Goal: Task Accomplishment & Management: Complete application form

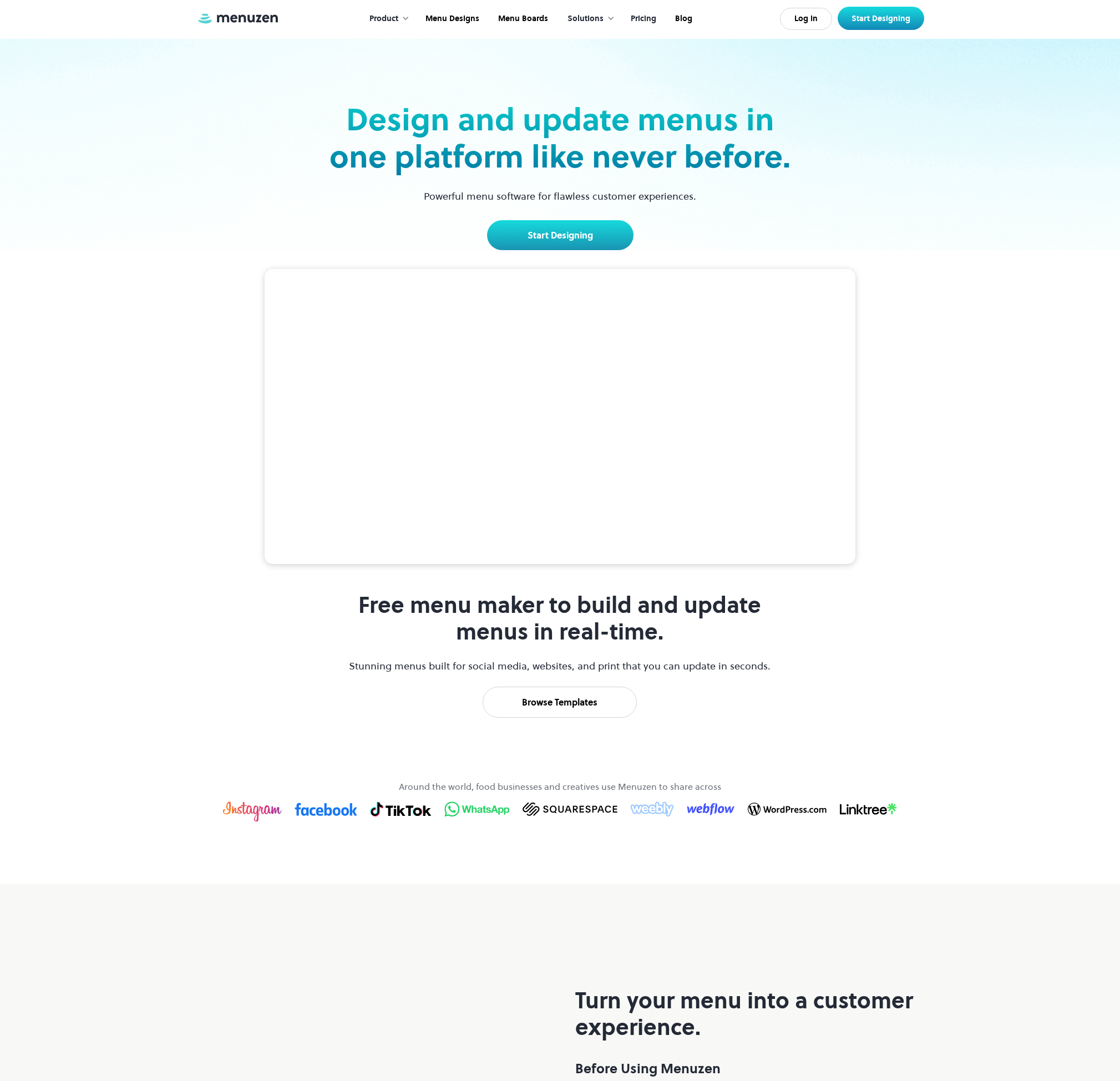
click at [645, 17] on link "Pricing" at bounding box center [643, 19] width 44 height 34
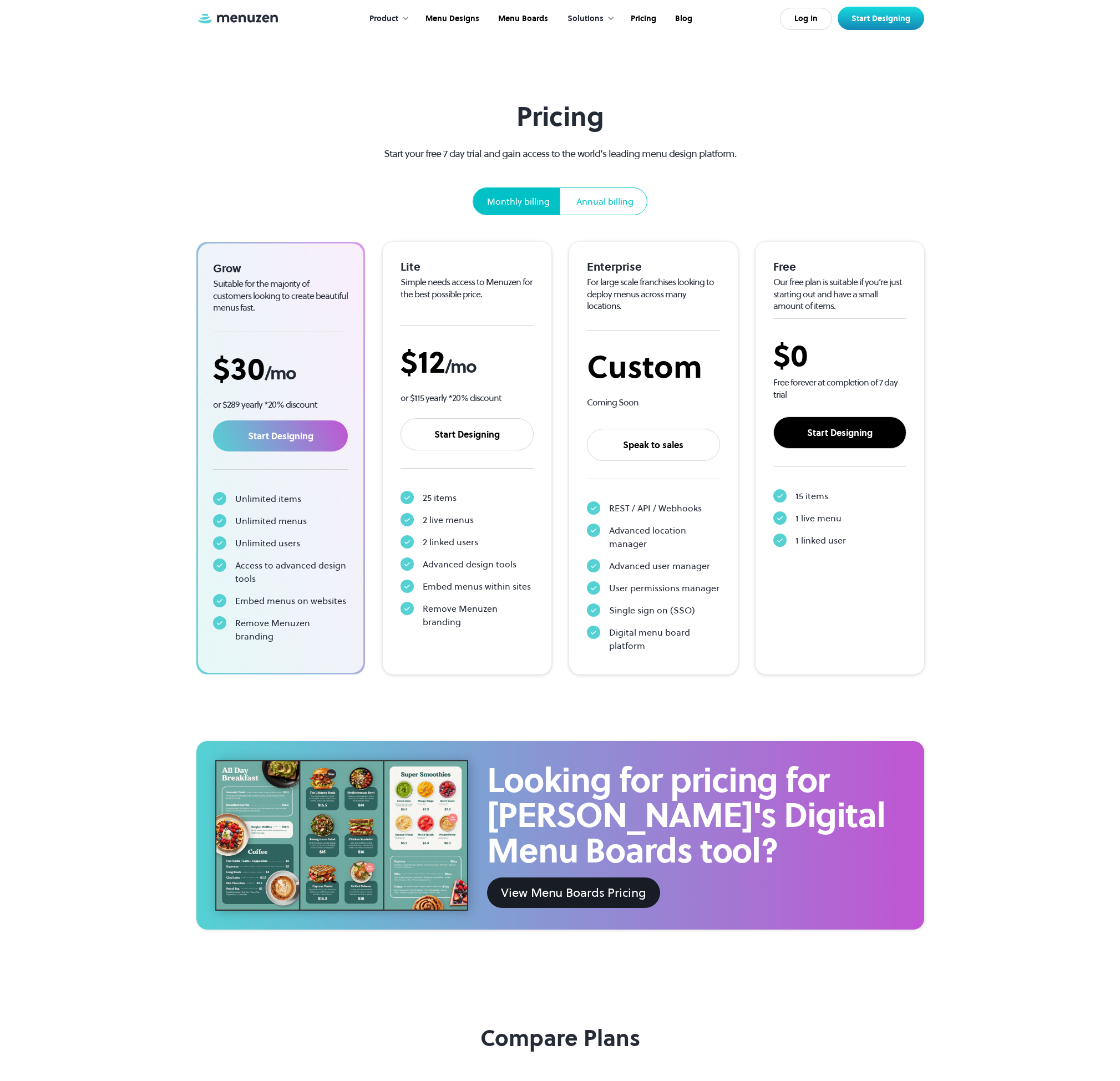
click at [831, 433] on link "Start Designing" at bounding box center [840, 432] width 133 height 32
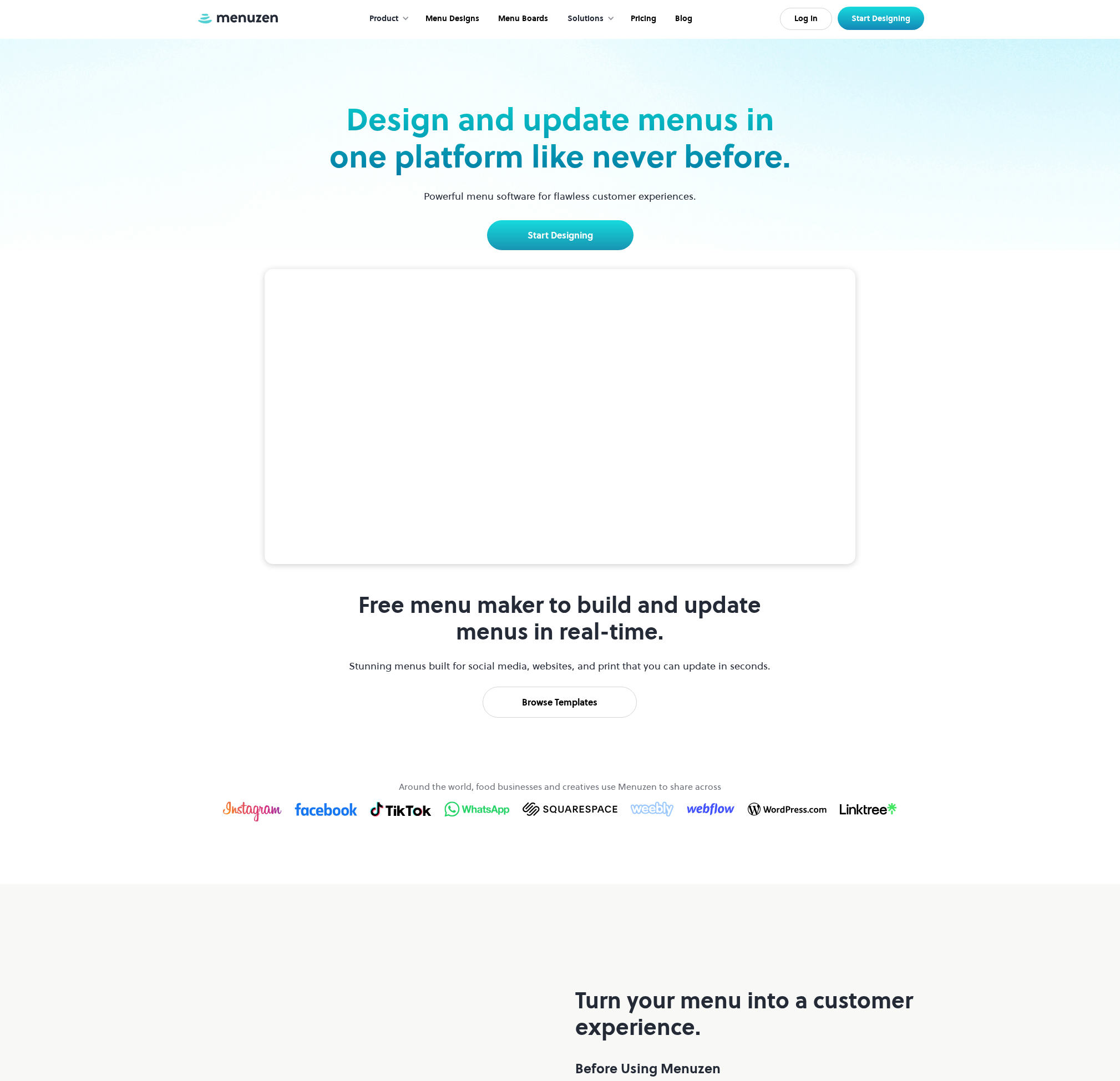
click at [1017, 106] on div "Design and update menus in one platform like never before. Powerful menu softwa…" at bounding box center [560, 145] width 1120 height 211
click at [536, 26] on link "Menu Boards" at bounding box center [522, 19] width 69 height 34
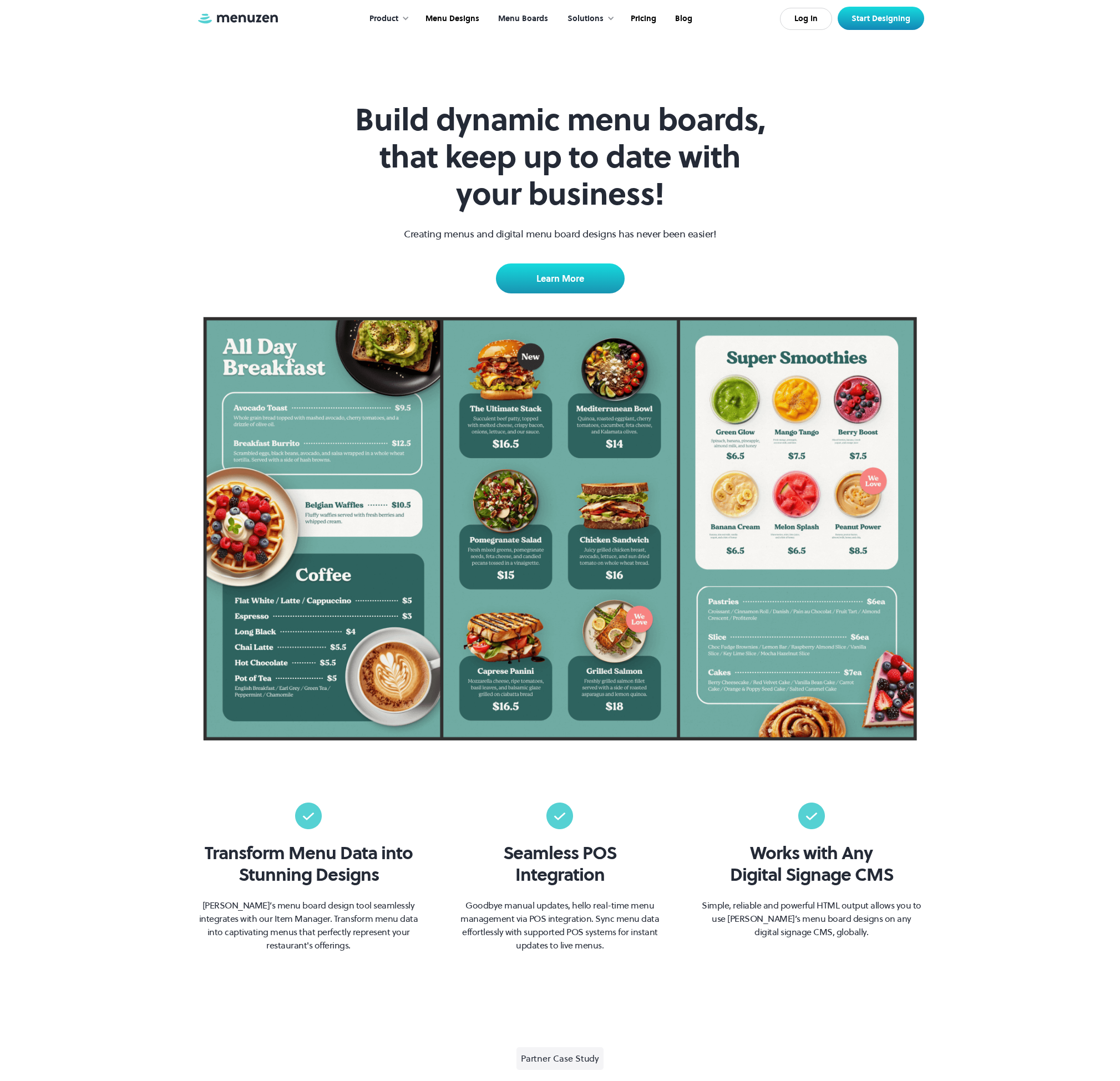
click at [527, 19] on link "Menu Boards" at bounding box center [522, 19] width 69 height 34
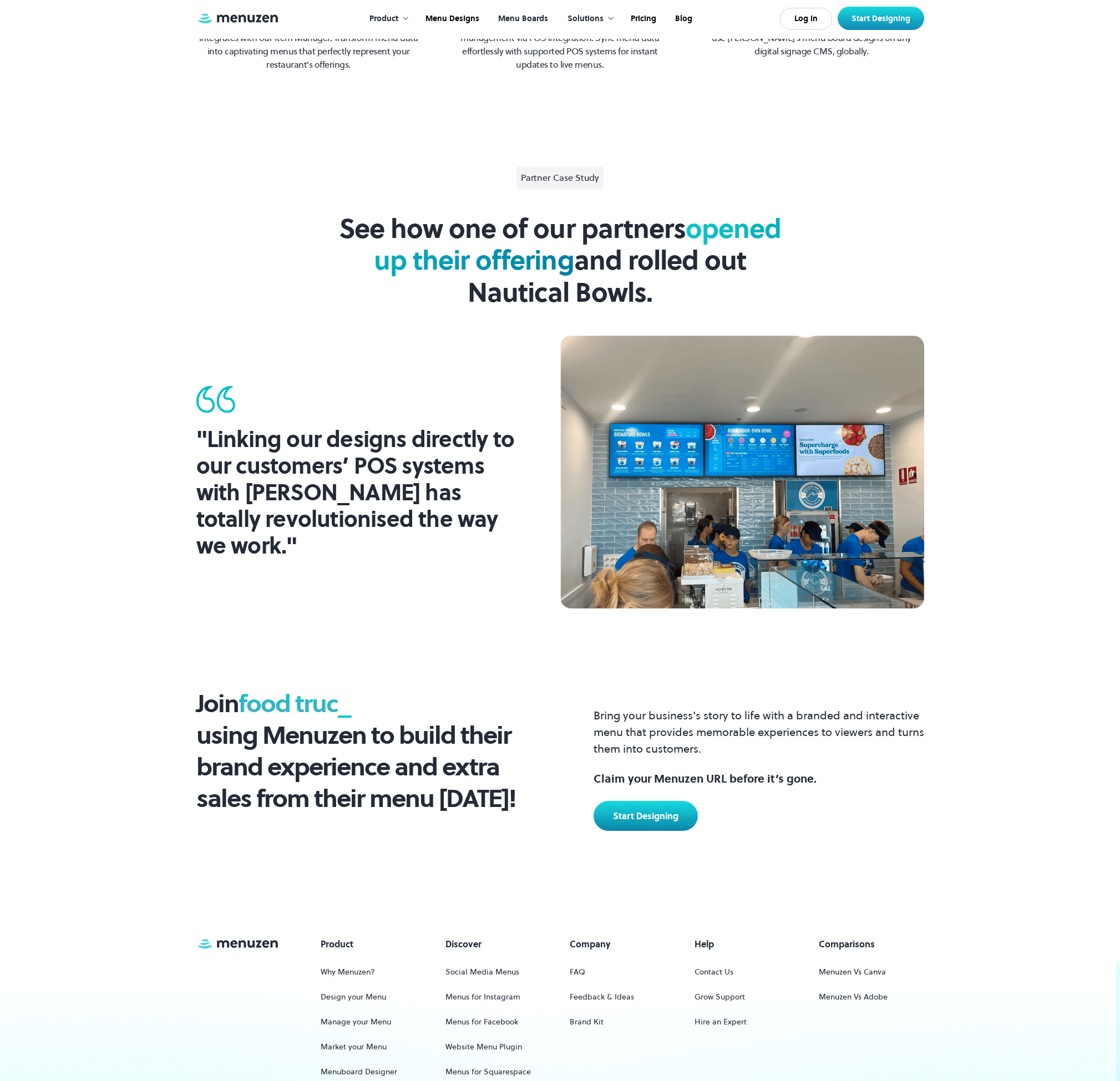
scroll to position [1062, 0]
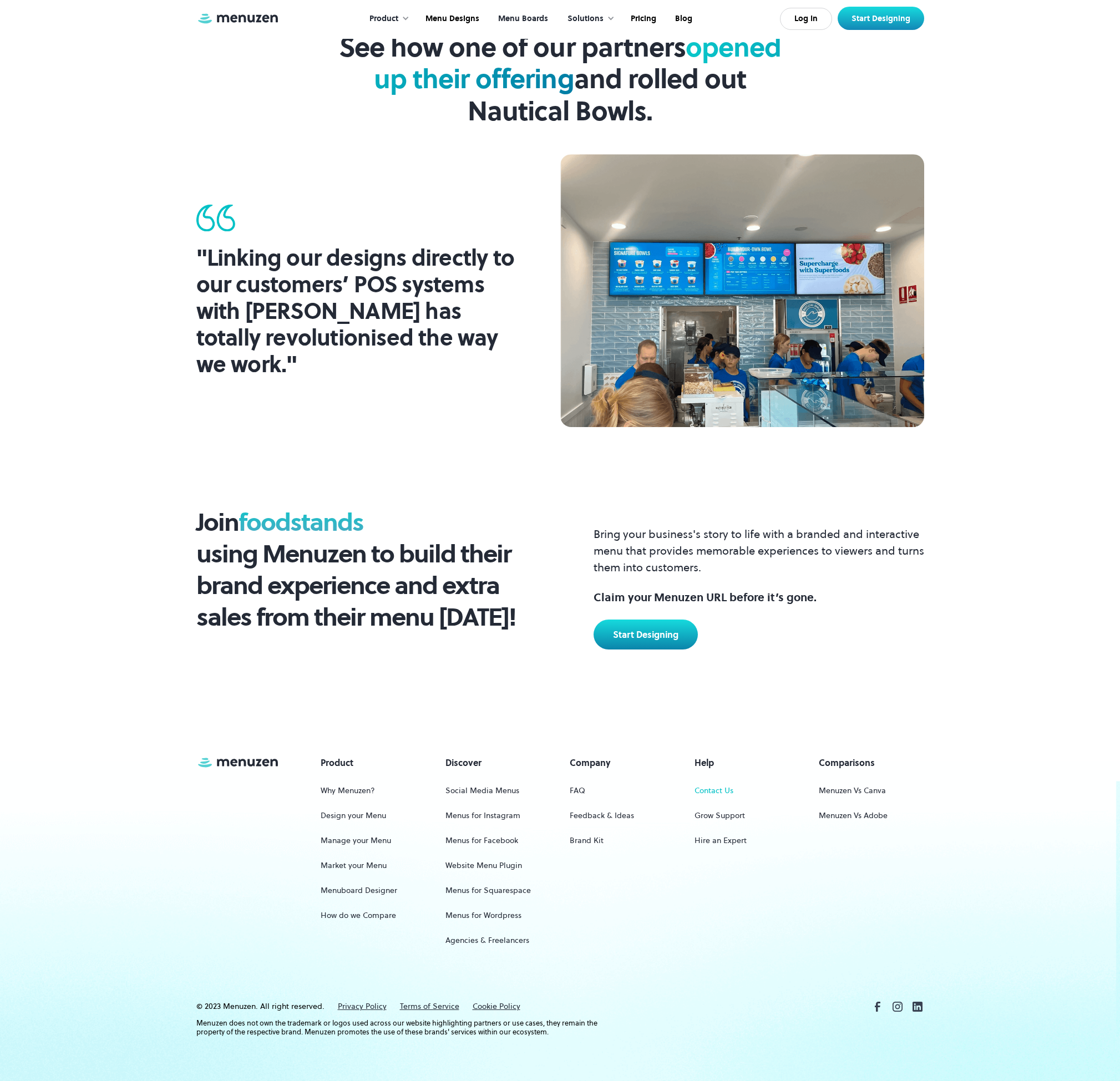
click at [716, 789] on link "Contact Us" at bounding box center [714, 791] width 39 height 20
click at [714, 840] on link "Hire an Expert" at bounding box center [720, 841] width 52 height 20
click at [712, 815] on link "Grow Support" at bounding box center [719, 815] width 50 height 20
click at [593, 839] on link "Brand Kit" at bounding box center [586, 841] width 34 height 20
click at [489, 867] on link "Website Menu Plugin" at bounding box center [483, 866] width 77 height 20
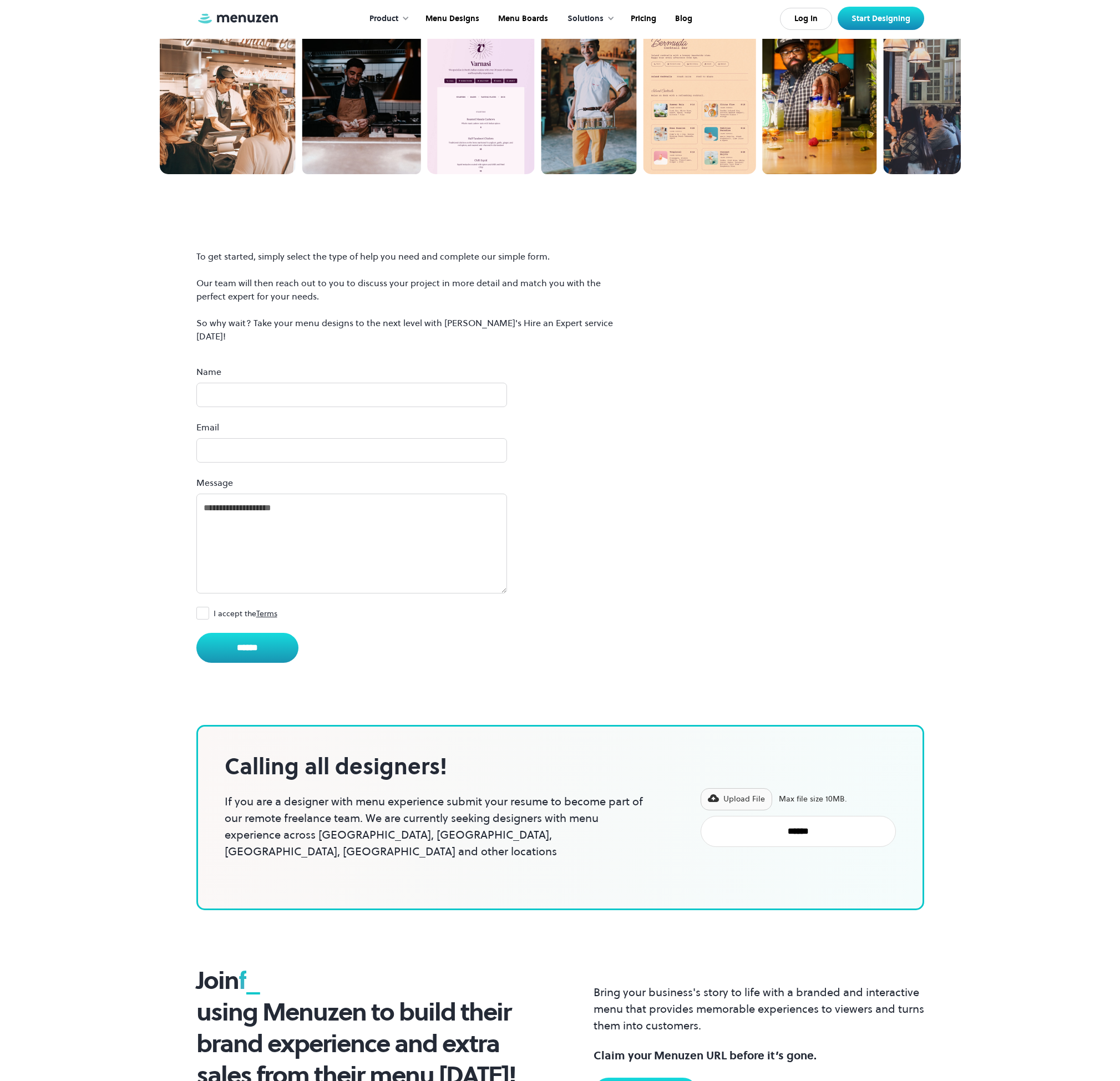
scroll to position [490, 0]
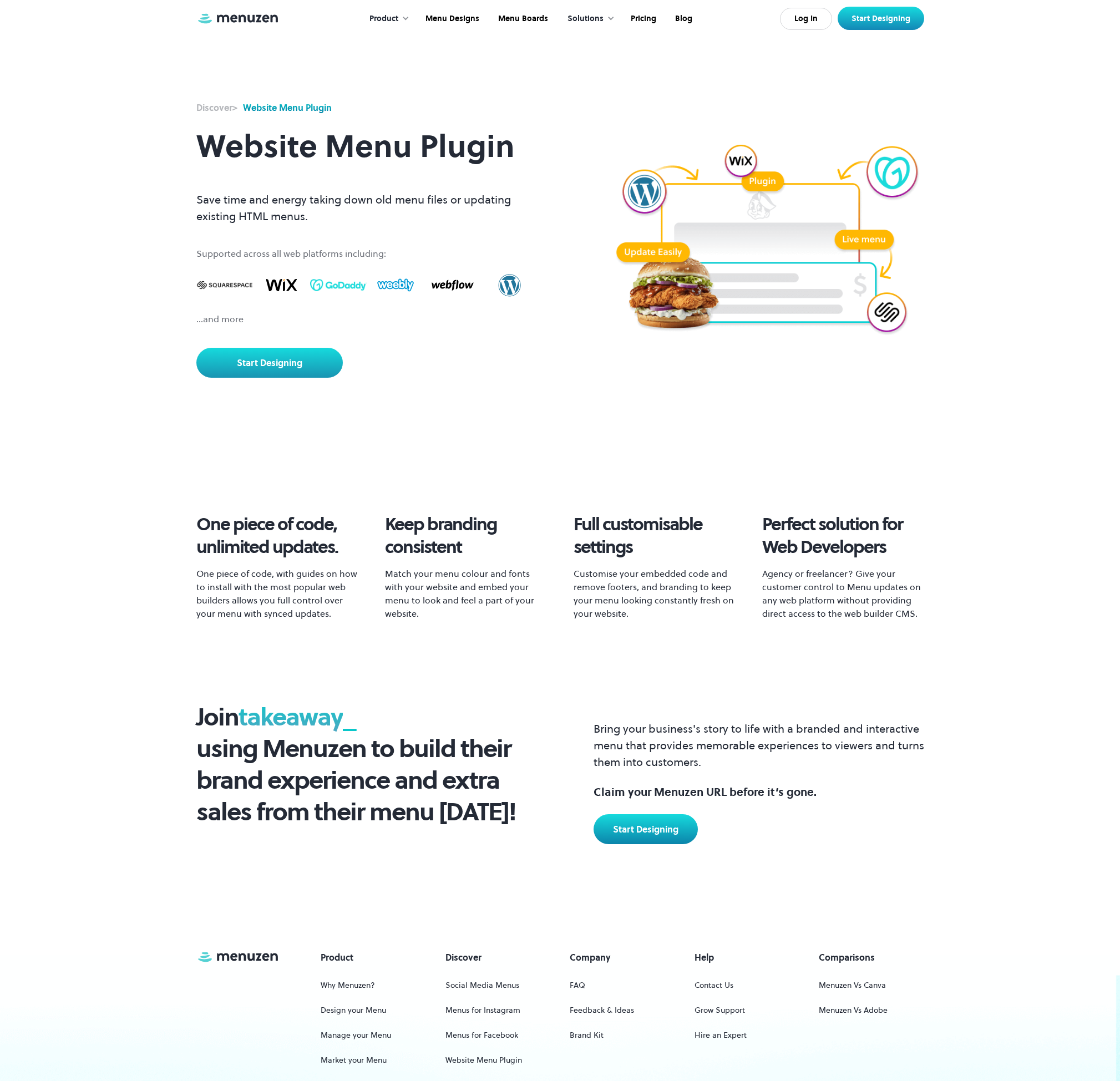
scroll to position [195, 0]
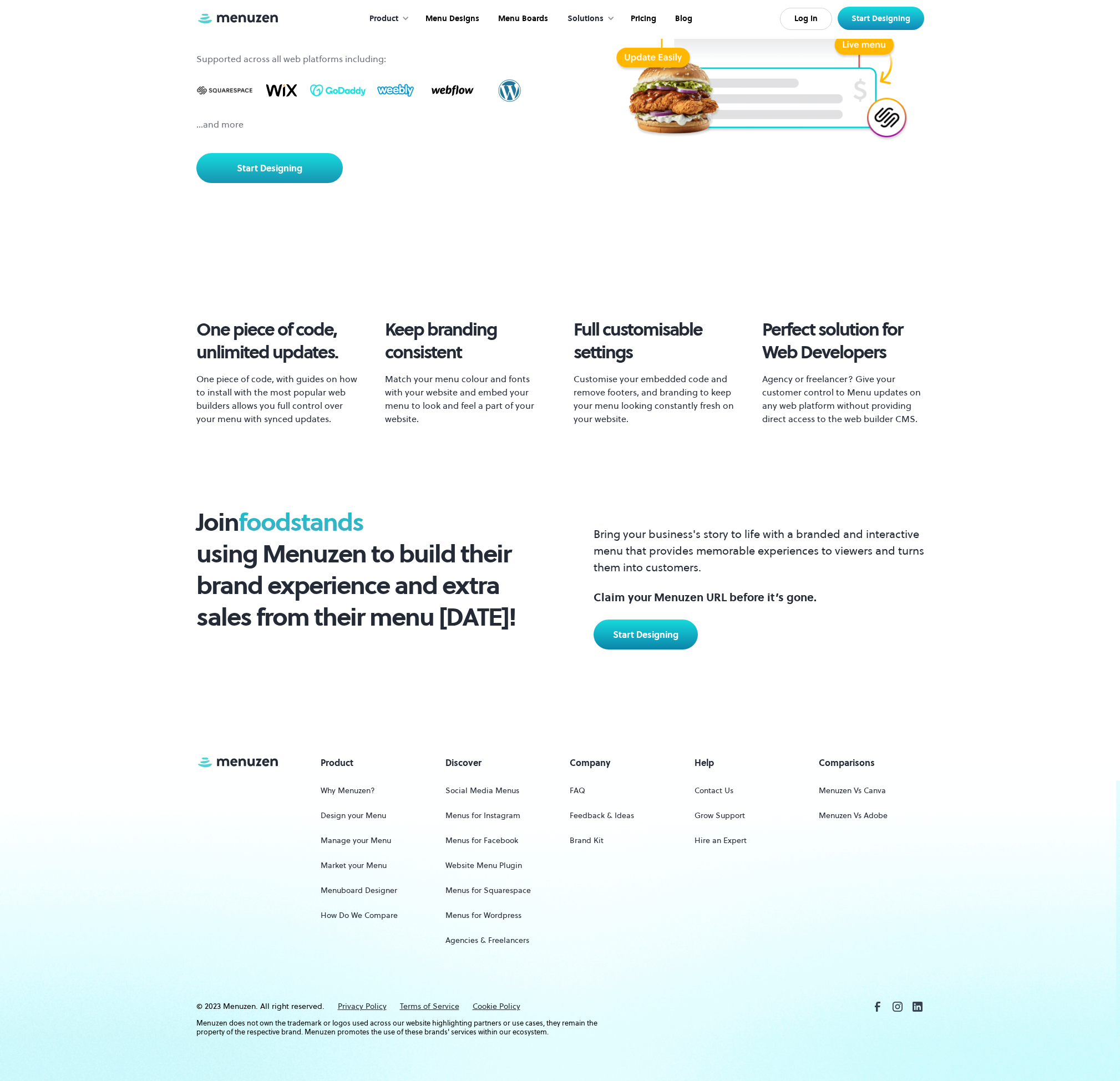
click at [593, 878] on div "Product Why Menuzen? Design your Menu Manage your Menu Market your Menu Menuboa…" at bounding box center [560, 855] width 728 height 199
click at [500, 915] on link "Menus for Wordpress" at bounding box center [483, 916] width 76 height 20
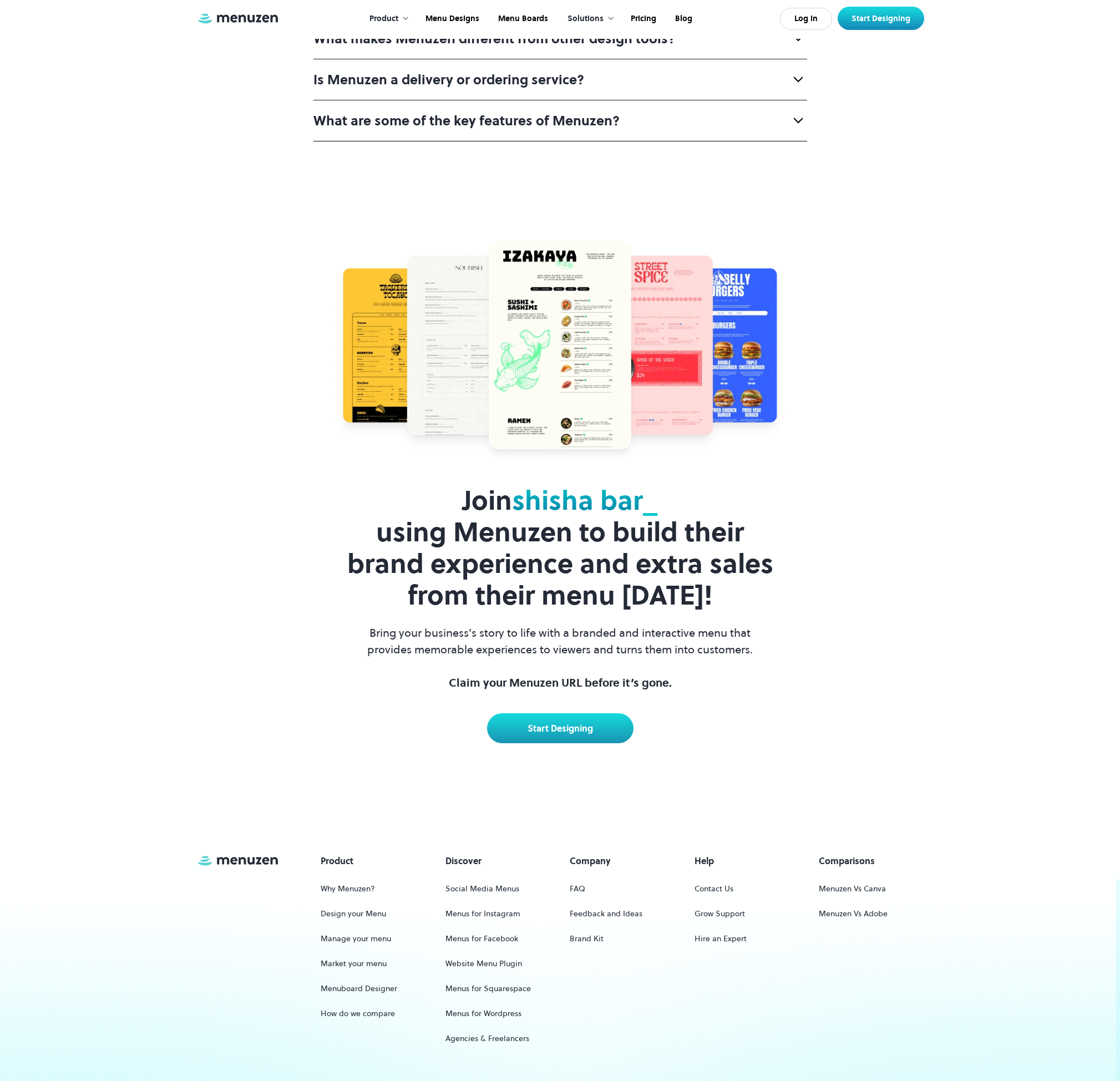
scroll to position [8450, 0]
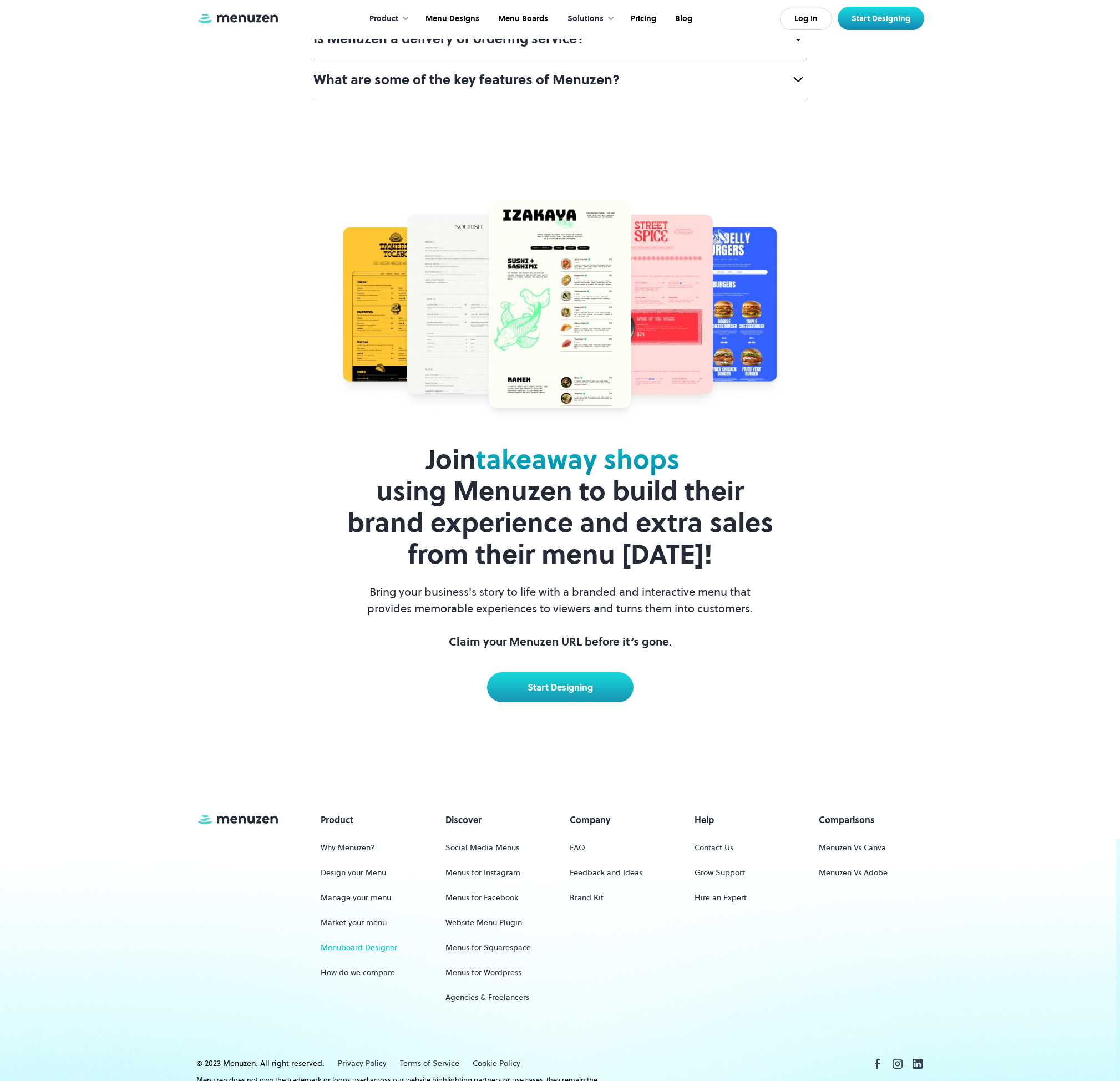
click at [358, 938] on link "Menuboard Designer" at bounding box center [359, 948] width 77 height 20
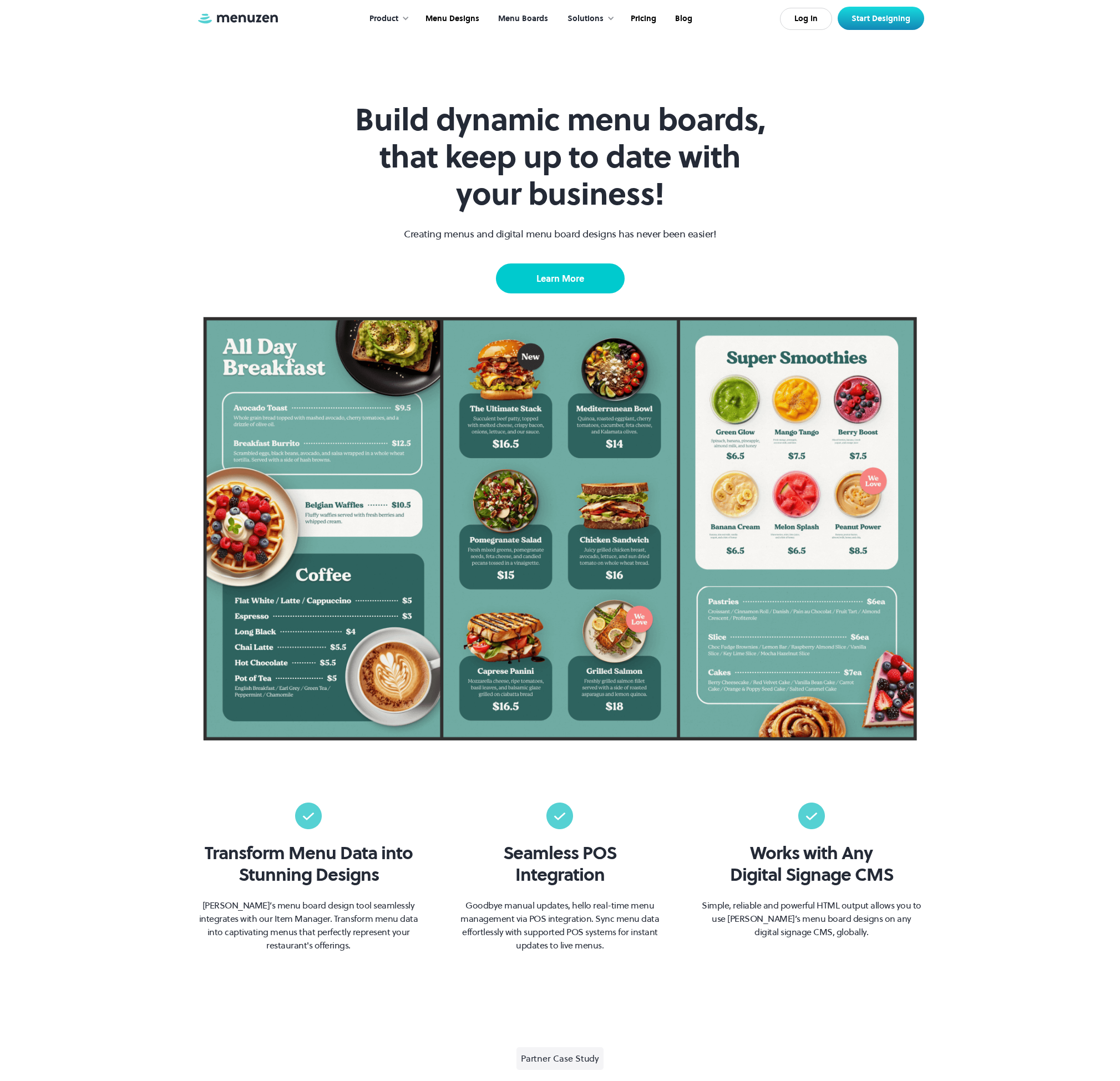
click at [561, 278] on link "Learn More" at bounding box center [560, 278] width 129 height 30
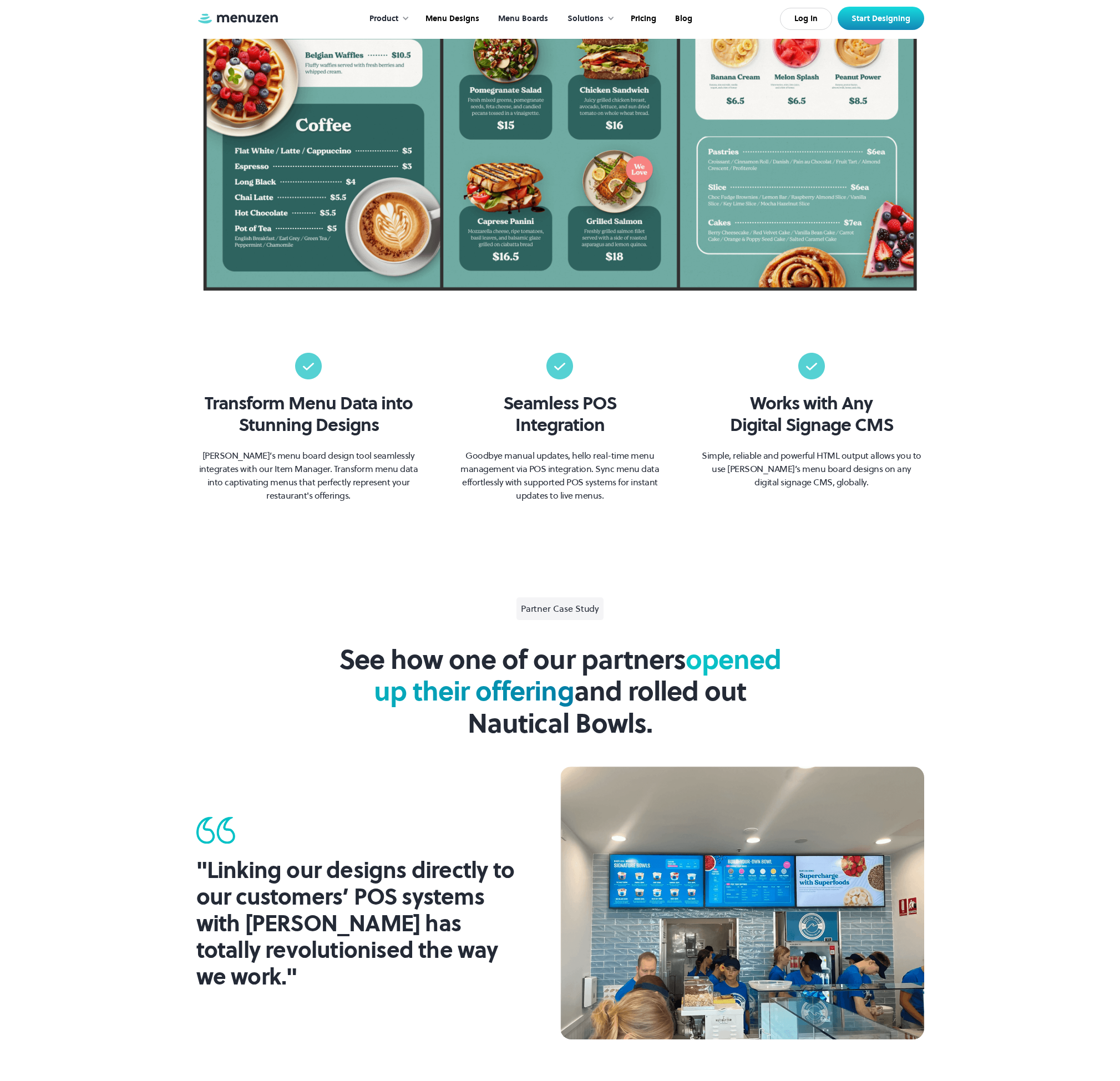
scroll to position [1062, 0]
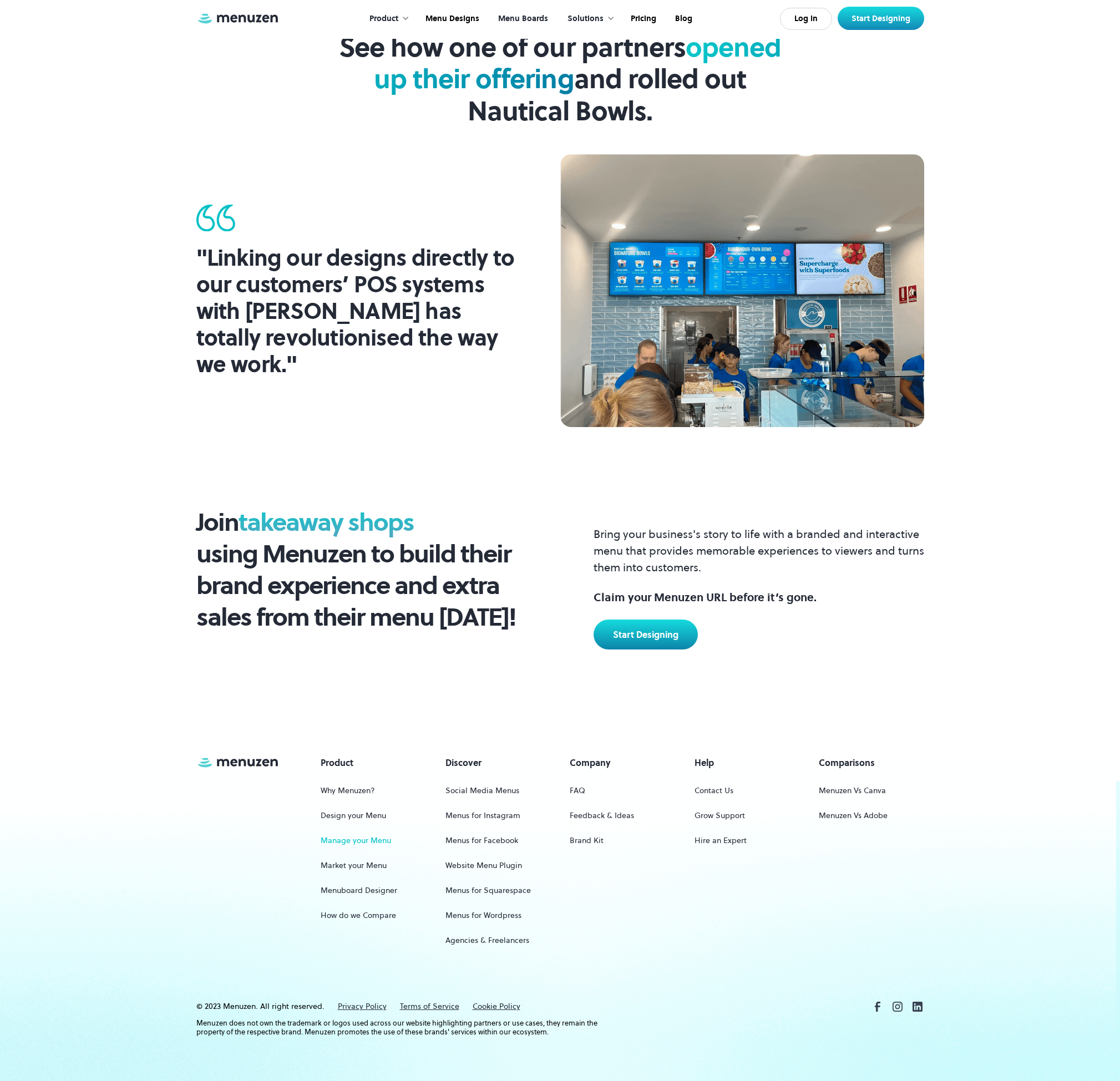
click at [352, 844] on link "Manage your Menu" at bounding box center [356, 841] width 71 height 20
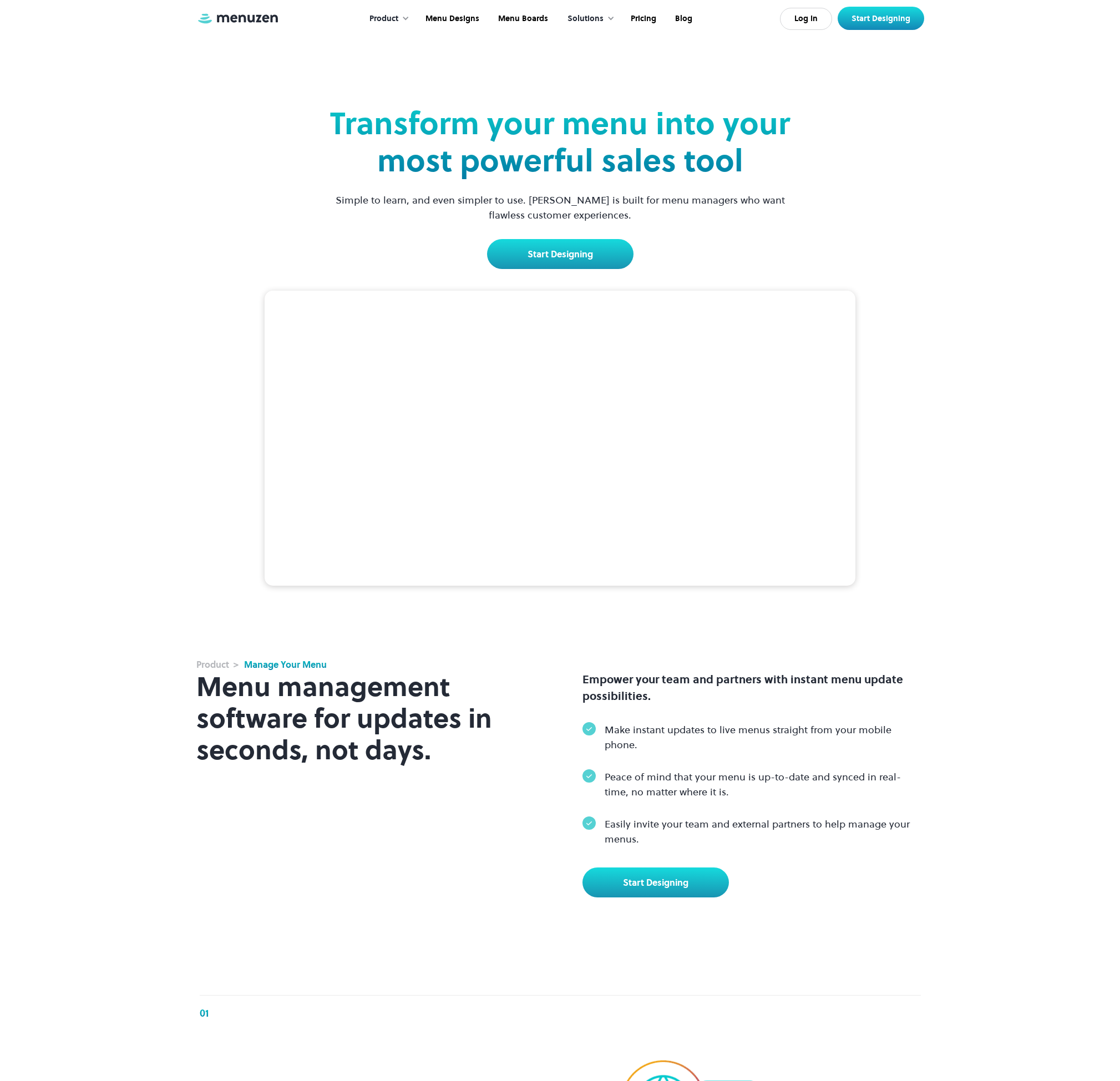
click at [1043, 169] on div "Product > Manage Your Menu Transform your menu into your most powerful sales to…" at bounding box center [560, 488] width 1098 height 890
click at [574, 255] on link "Start Designing" at bounding box center [560, 254] width 146 height 30
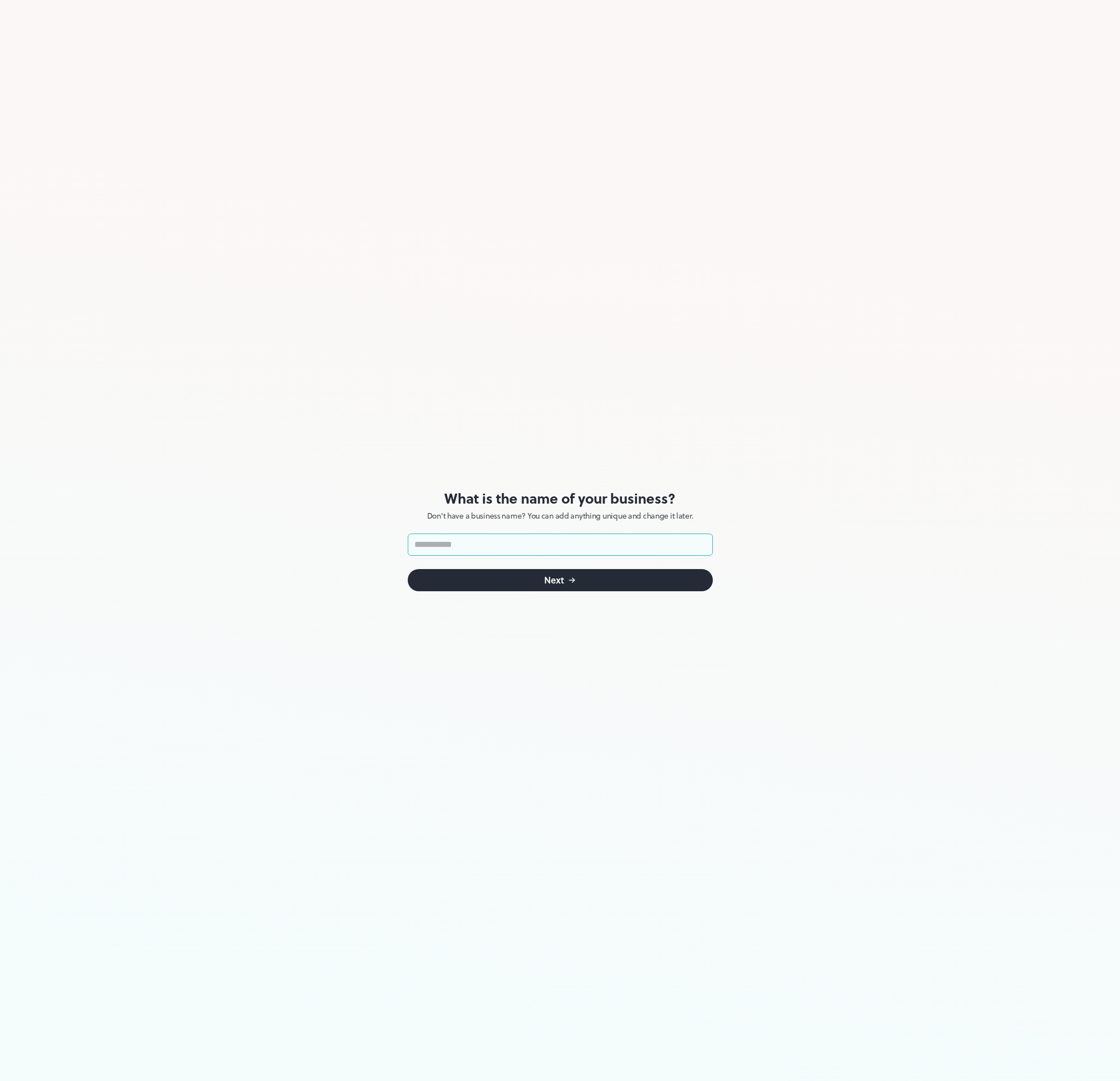
click at [563, 544] on input "text" at bounding box center [560, 545] width 305 height 22
type input "*"
click at [426, 545] on input "*******" at bounding box center [560, 545] width 305 height 22
drag, startPoint x: 445, startPoint y: 546, endPoint x: 369, endPoint y: 541, distance: 76.2
click at [369, 541] on div "What is the name of your business? Don't have a business name? You can add anyt…" at bounding box center [560, 540] width 1120 height 1081
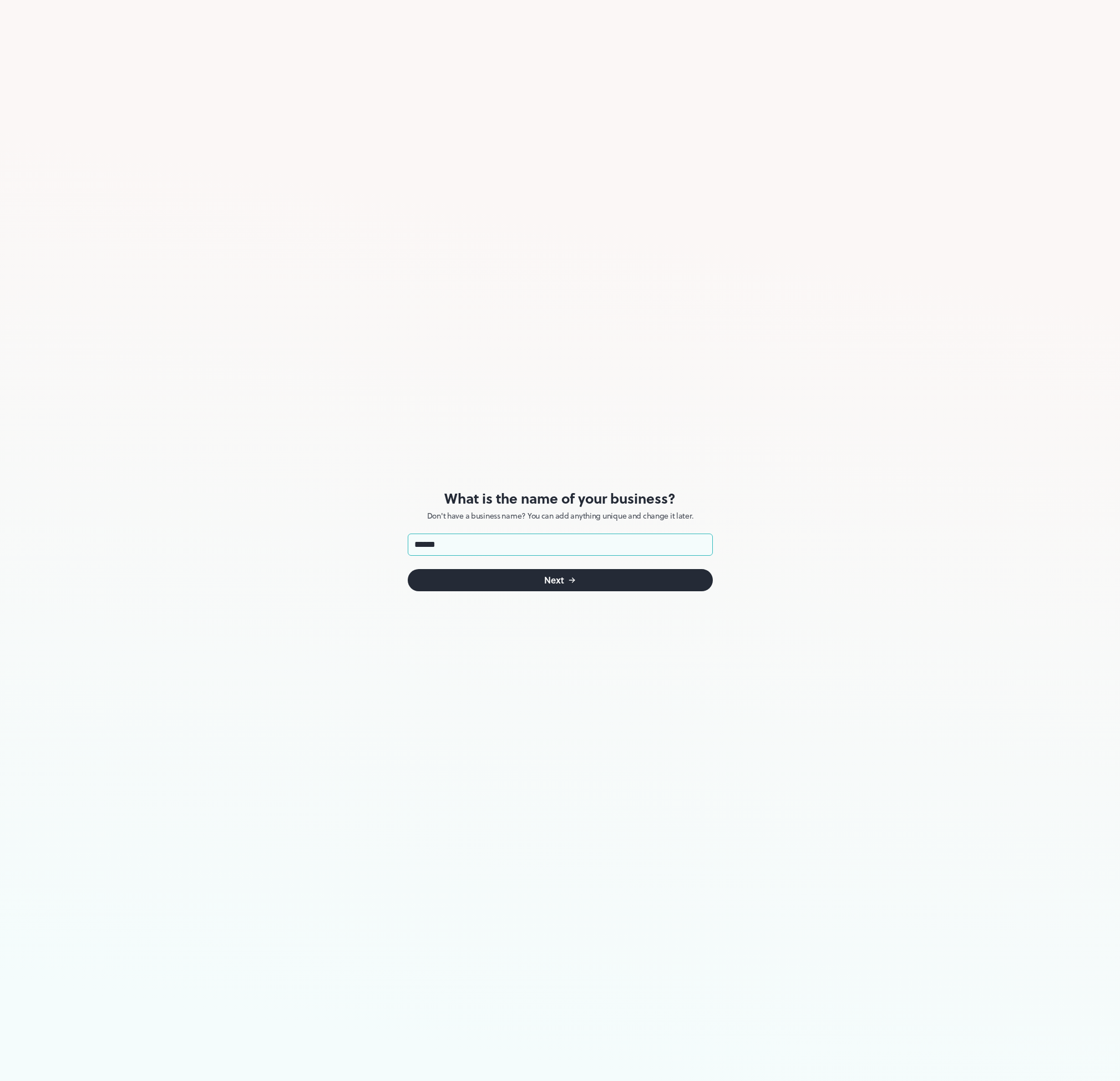
type input "******"
click at [365, 460] on div "What is the name of your business? Don't have a business name? You can add anyt…" at bounding box center [560, 540] width 1120 height 1081
click at [496, 587] on button "Next" at bounding box center [560, 581] width 305 height 22
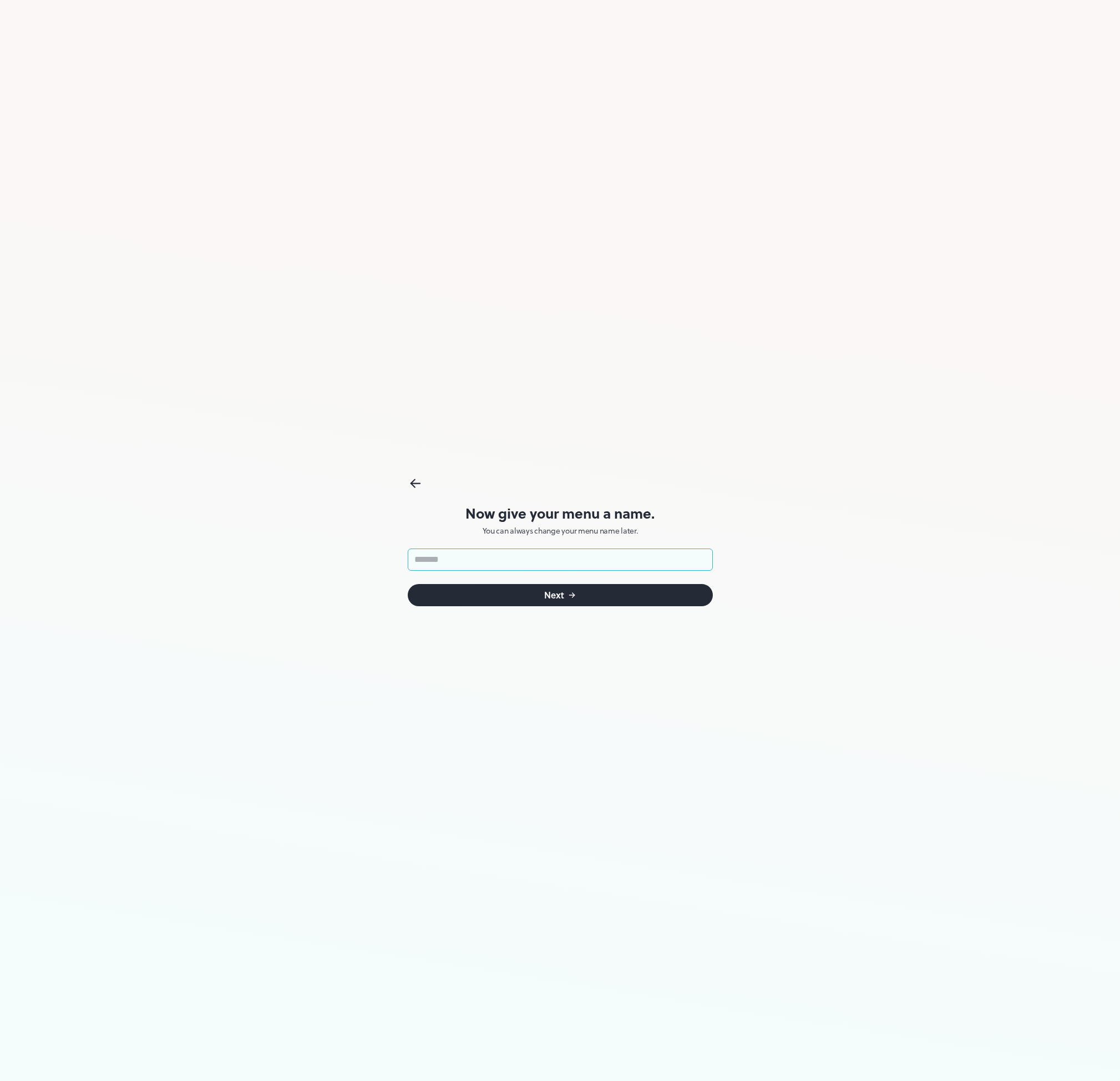
click at [414, 485] on icon at bounding box center [415, 484] width 16 height 17
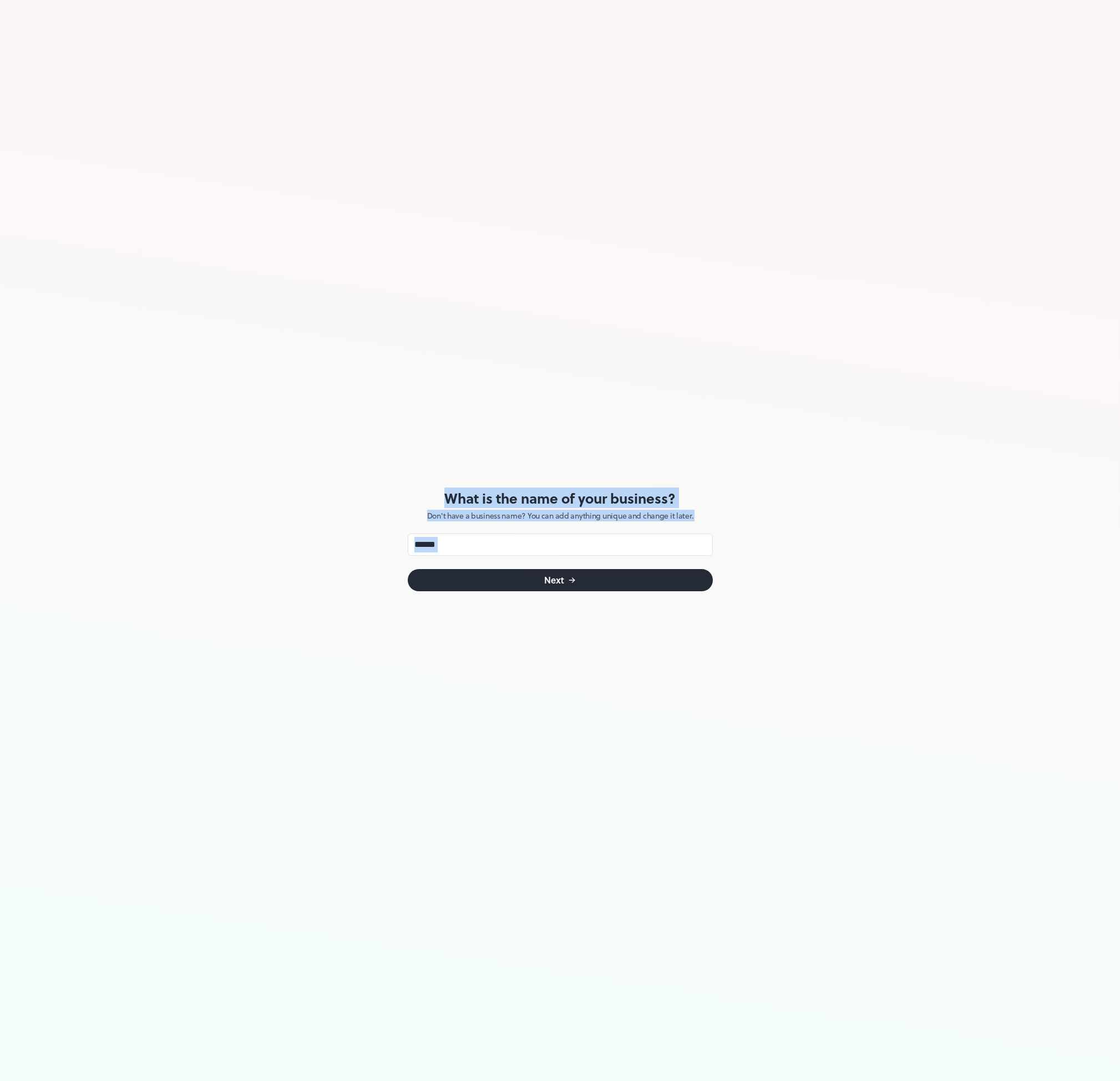
drag, startPoint x: 308, startPoint y: 424, endPoint x: 814, endPoint y: 746, distance: 599.8
click at [814, 746] on div "What is the name of your business? Don't have a business name? You can add anyt…" at bounding box center [560, 540] width 1120 height 1081
click at [497, 578] on button "Next" at bounding box center [560, 581] width 305 height 22
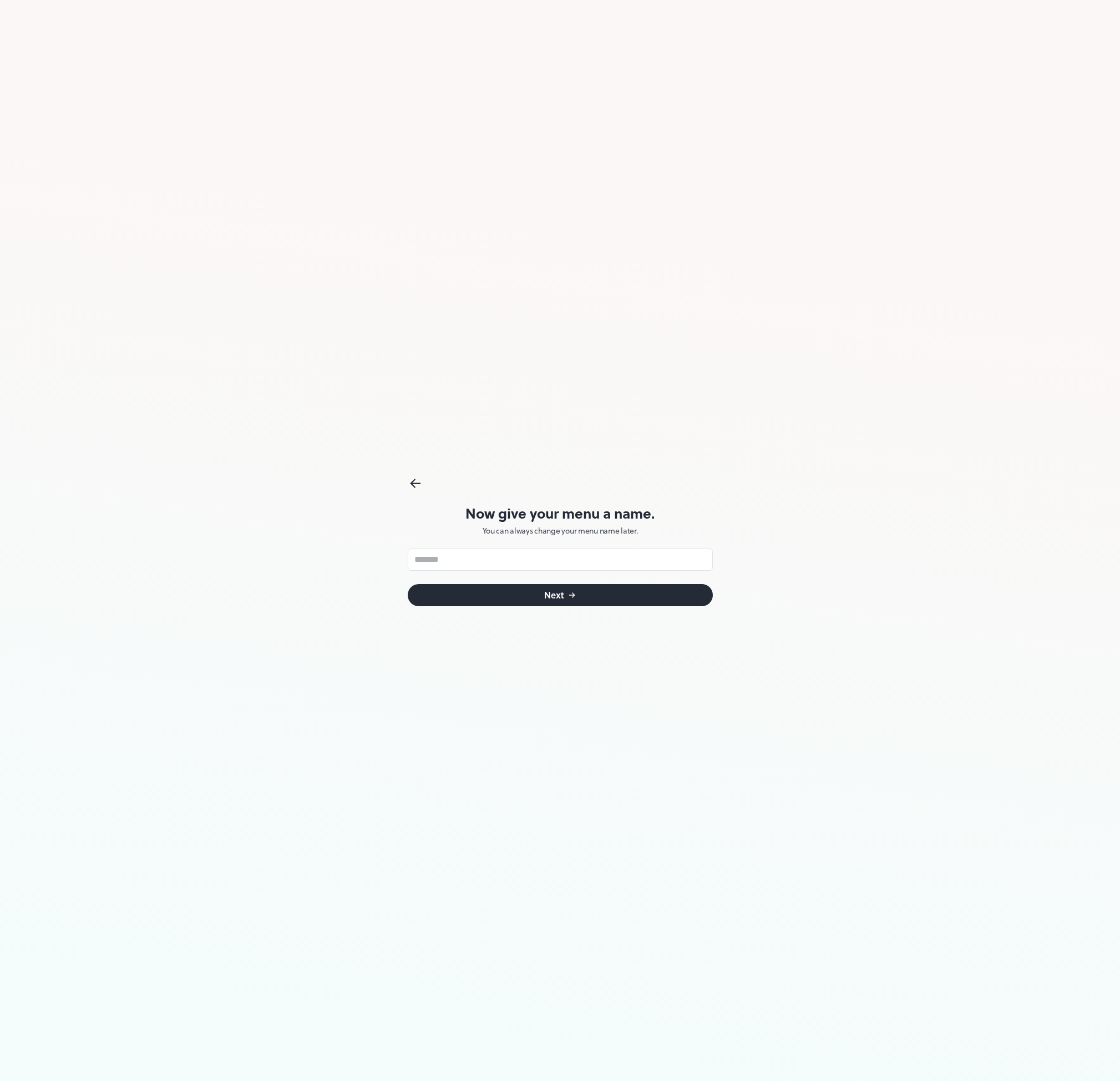
click at [544, 529] on p "You can always change your menu name later." at bounding box center [560, 531] width 305 height 9
click at [456, 562] on input "text" at bounding box center [560, 560] width 305 height 22
paste input "**********"
drag, startPoint x: 483, startPoint y: 560, endPoint x: 357, endPoint y: 557, distance: 126.0
click at [357, 557] on div "**********" at bounding box center [560, 540] width 1120 height 1081
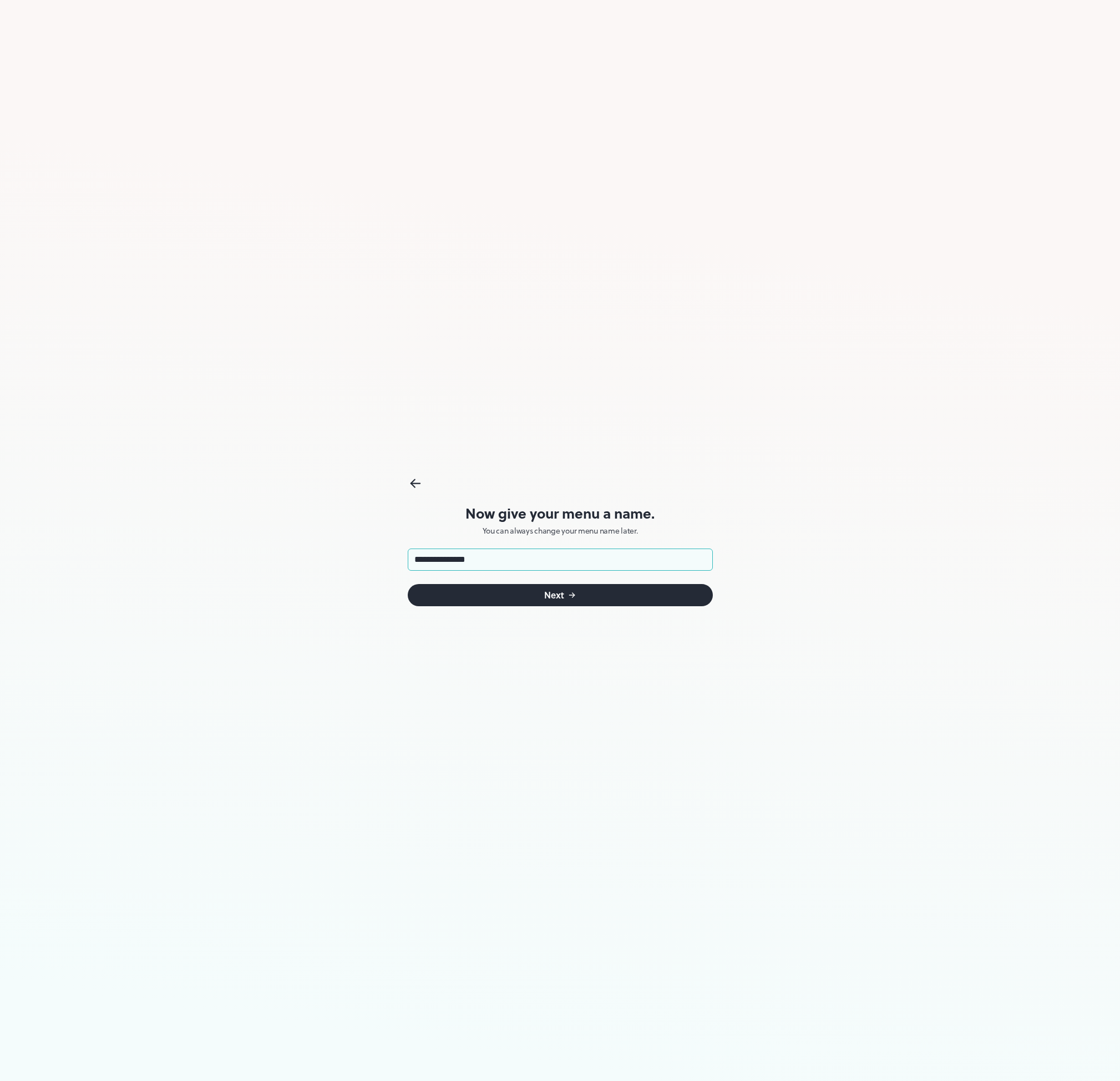
paste input "text"
type input "**********"
click at [511, 651] on div "**********" at bounding box center [560, 540] width 305 height 1081
click at [512, 597] on button "Next" at bounding box center [560, 595] width 305 height 22
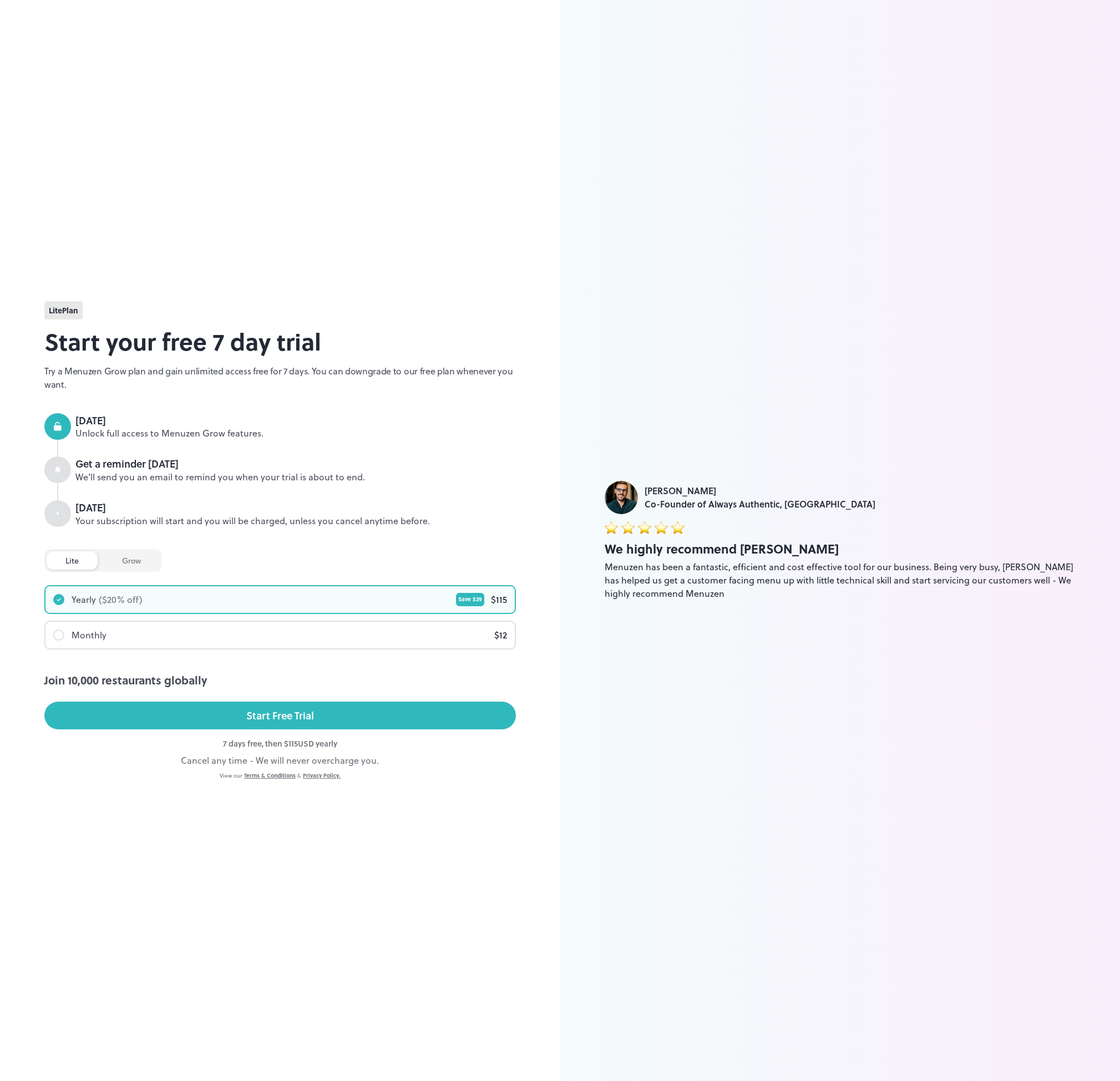
click at [133, 562] on div "grow" at bounding box center [131, 561] width 56 height 19
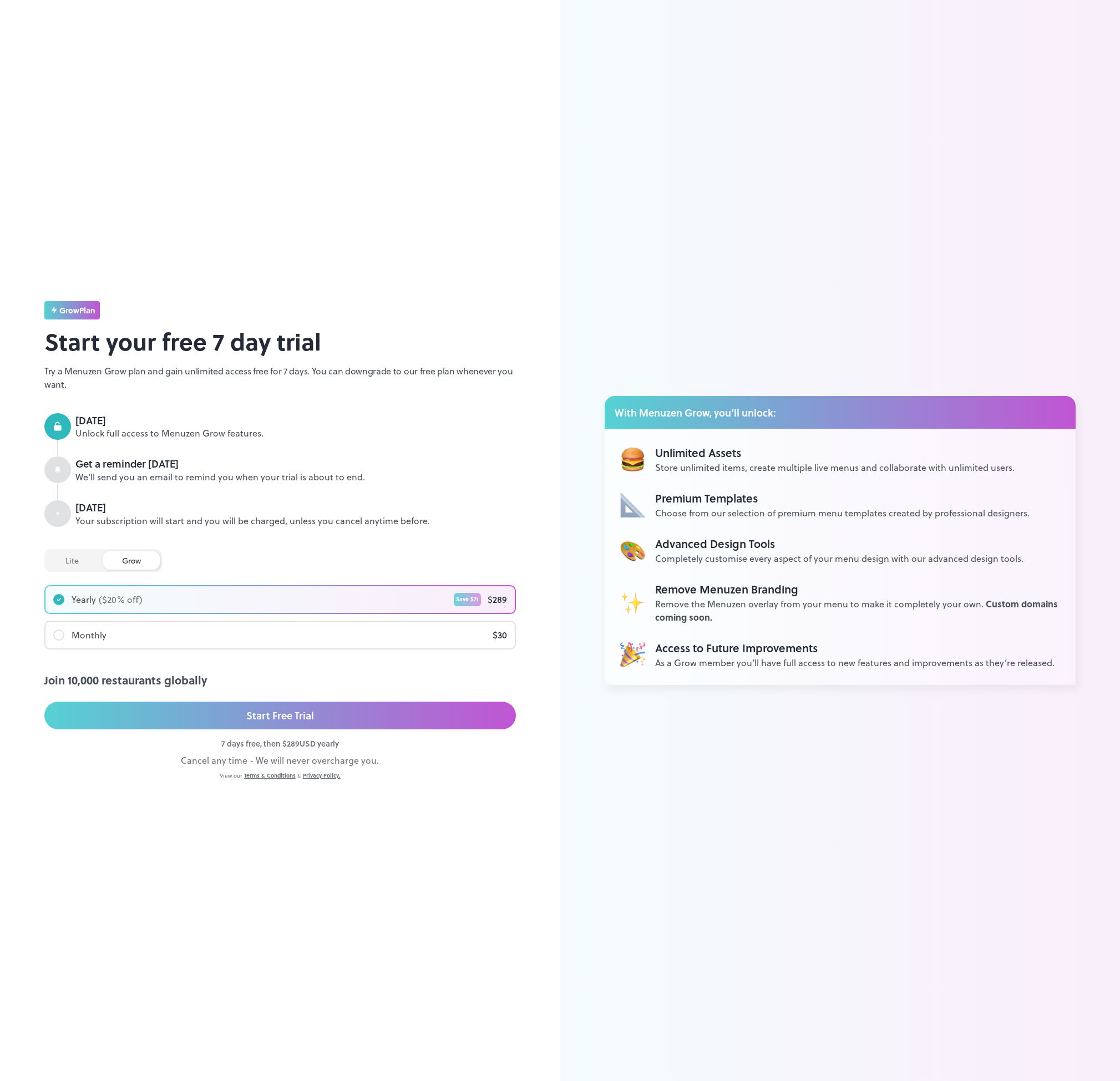
click at [79, 562] on div "lite" at bounding box center [72, 561] width 51 height 19
